Goal: Find specific page/section: Find specific page/section

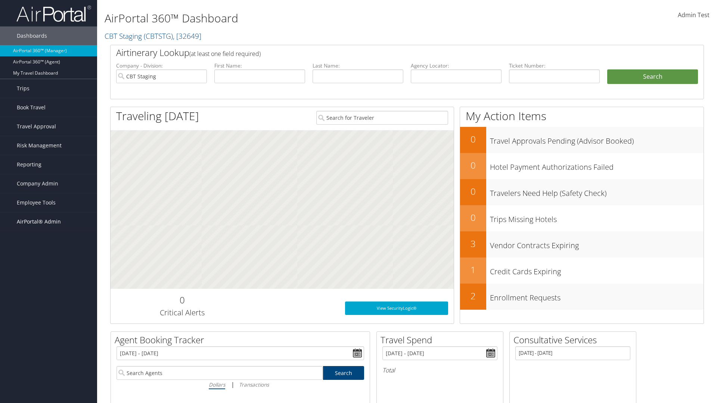
click at [49, 222] on span "AirPortal® Admin" at bounding box center [39, 221] width 44 height 19
click at [49, 343] on link "SAP" at bounding box center [48, 348] width 97 height 11
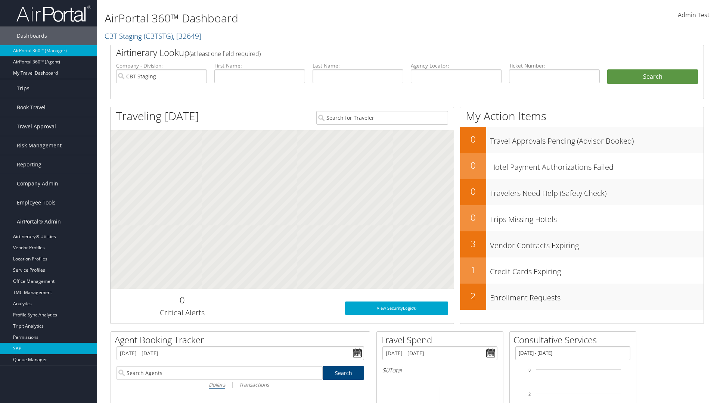
scroll to position [147, 0]
